Goal: Find specific page/section: Find specific page/section

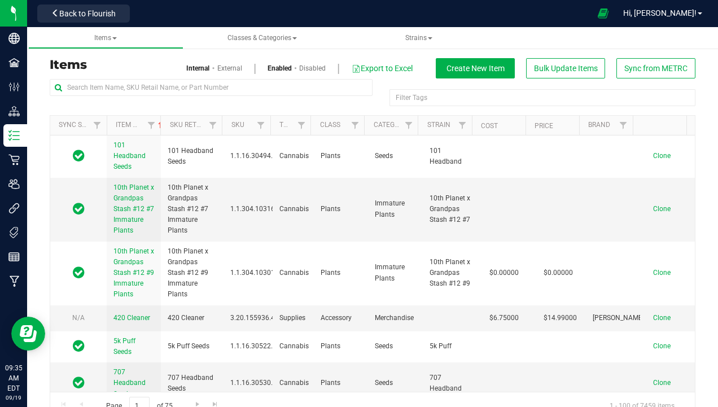
click at [68, 23] on div "Back to Flourish" at bounding box center [84, 13] width 102 height 22
click at [68, 18] on button "Back to Flourish" at bounding box center [83, 14] width 93 height 18
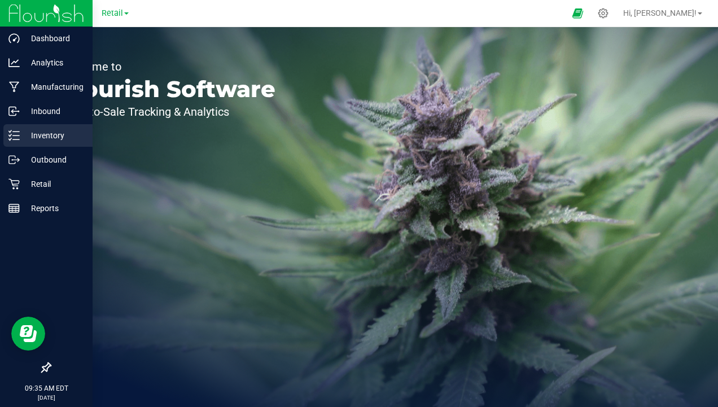
click at [58, 129] on p "Inventory" at bounding box center [54, 136] width 68 height 14
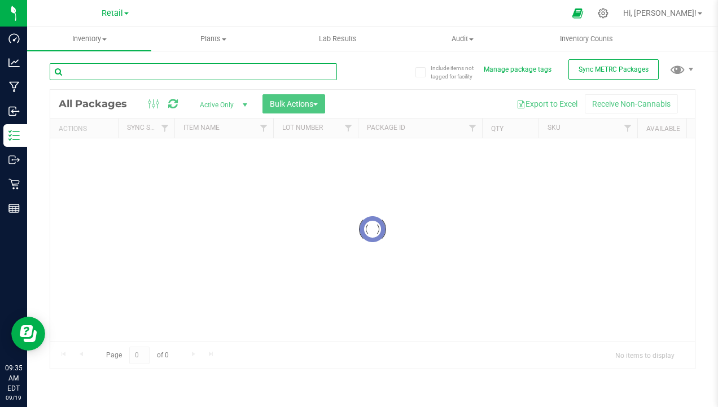
click at [93, 77] on input "text" at bounding box center [194, 71] width 288 height 17
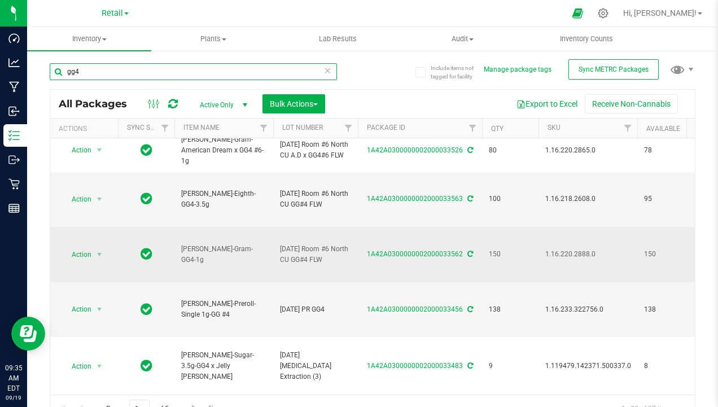
scroll to position [113, 0]
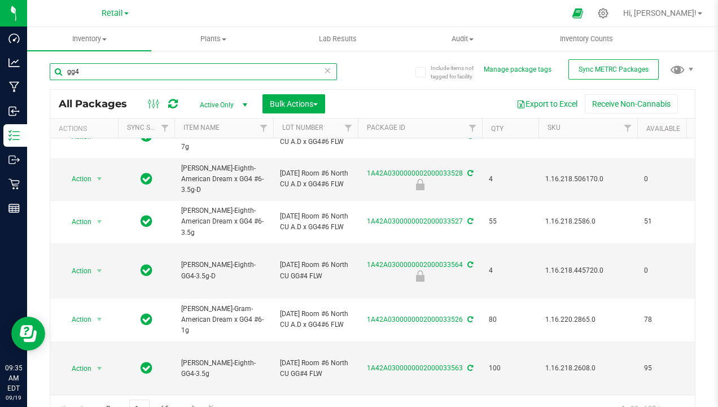
type input "gg4"
